Goal: Communication & Community: Answer question/provide support

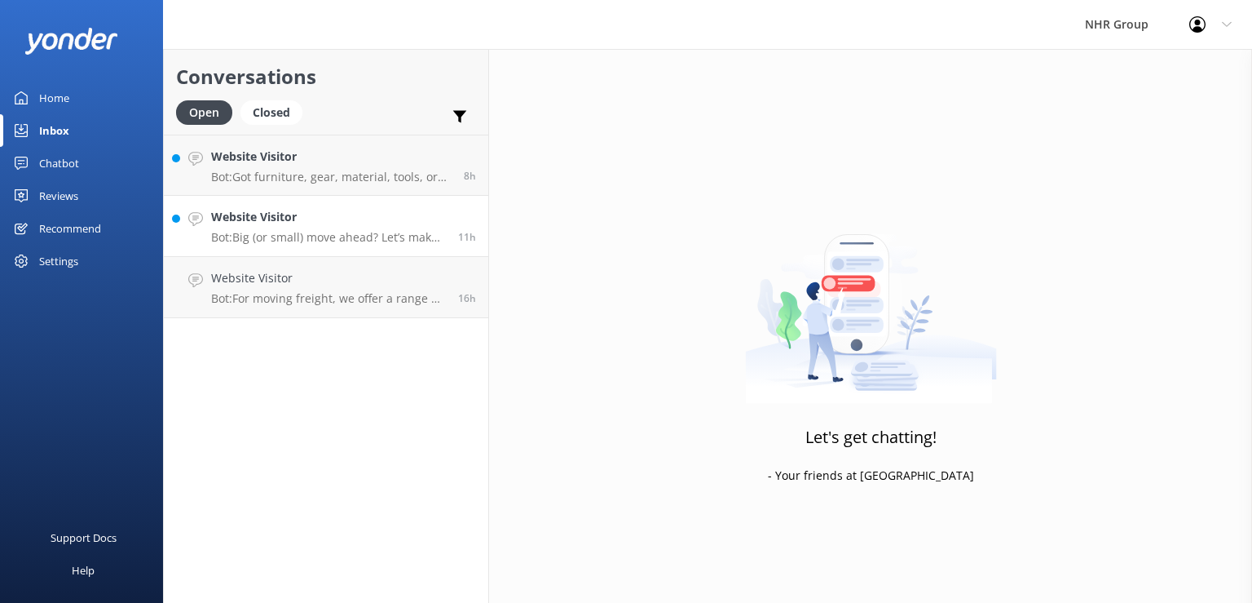
click at [346, 242] on p "Bot: Big (or small) move ahead? Let’s make sure you’ve got the right wheels. Ta…" at bounding box center [328, 237] width 235 height 15
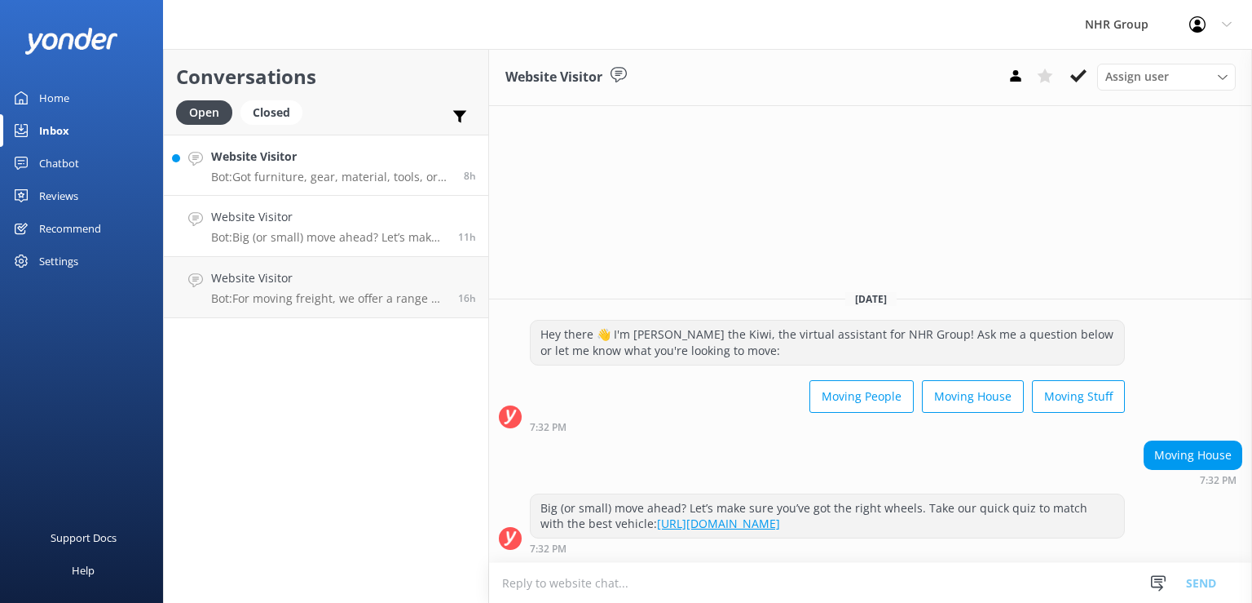
click at [247, 153] on h4 "Website Visitor" at bounding box center [331, 157] width 241 height 18
click at [260, 216] on h4 "Website Visitor" at bounding box center [328, 217] width 235 height 18
